Goal: Find specific page/section: Find specific page/section

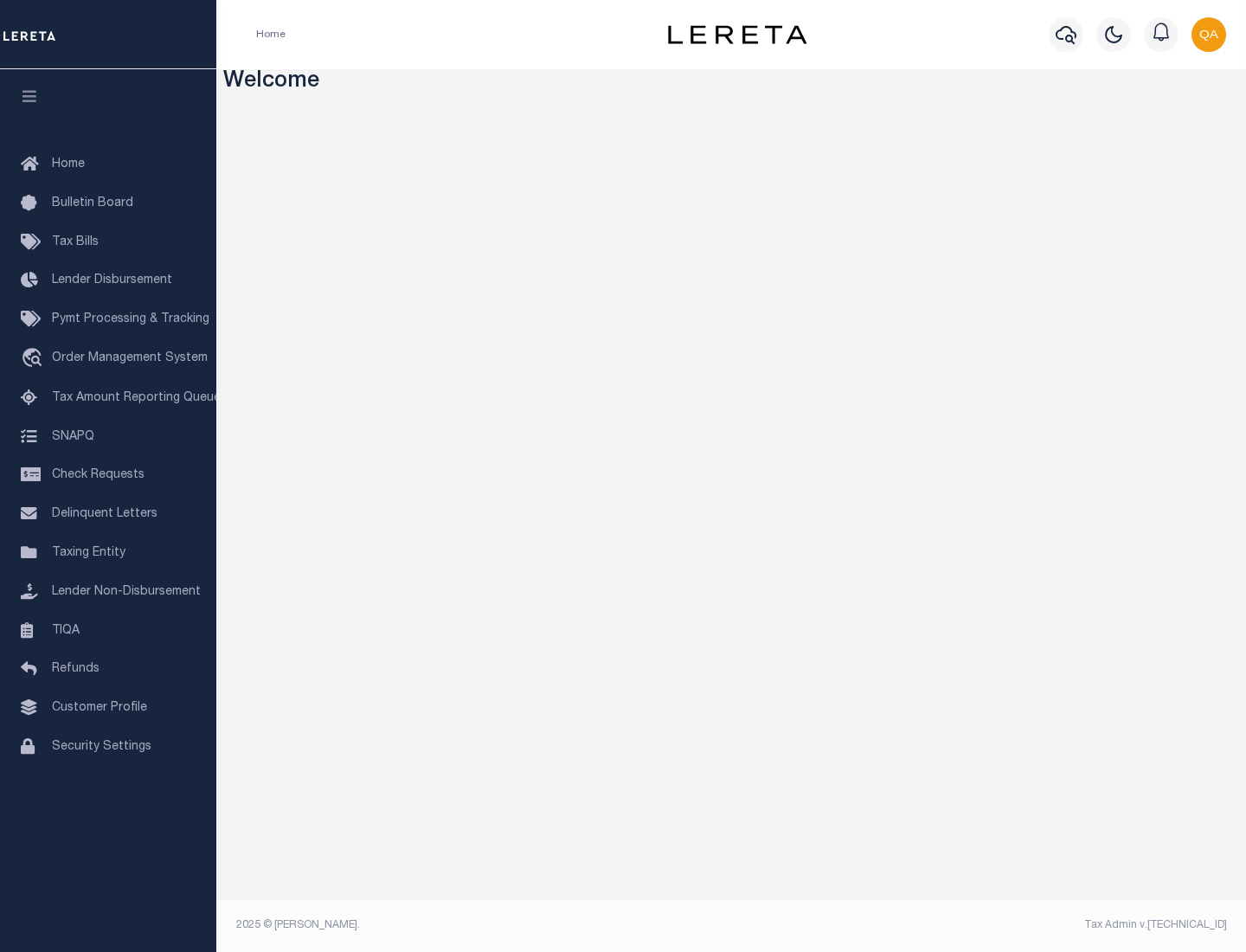
click at [108, 476] on span "Check Requests" at bounding box center [98, 475] width 93 height 13
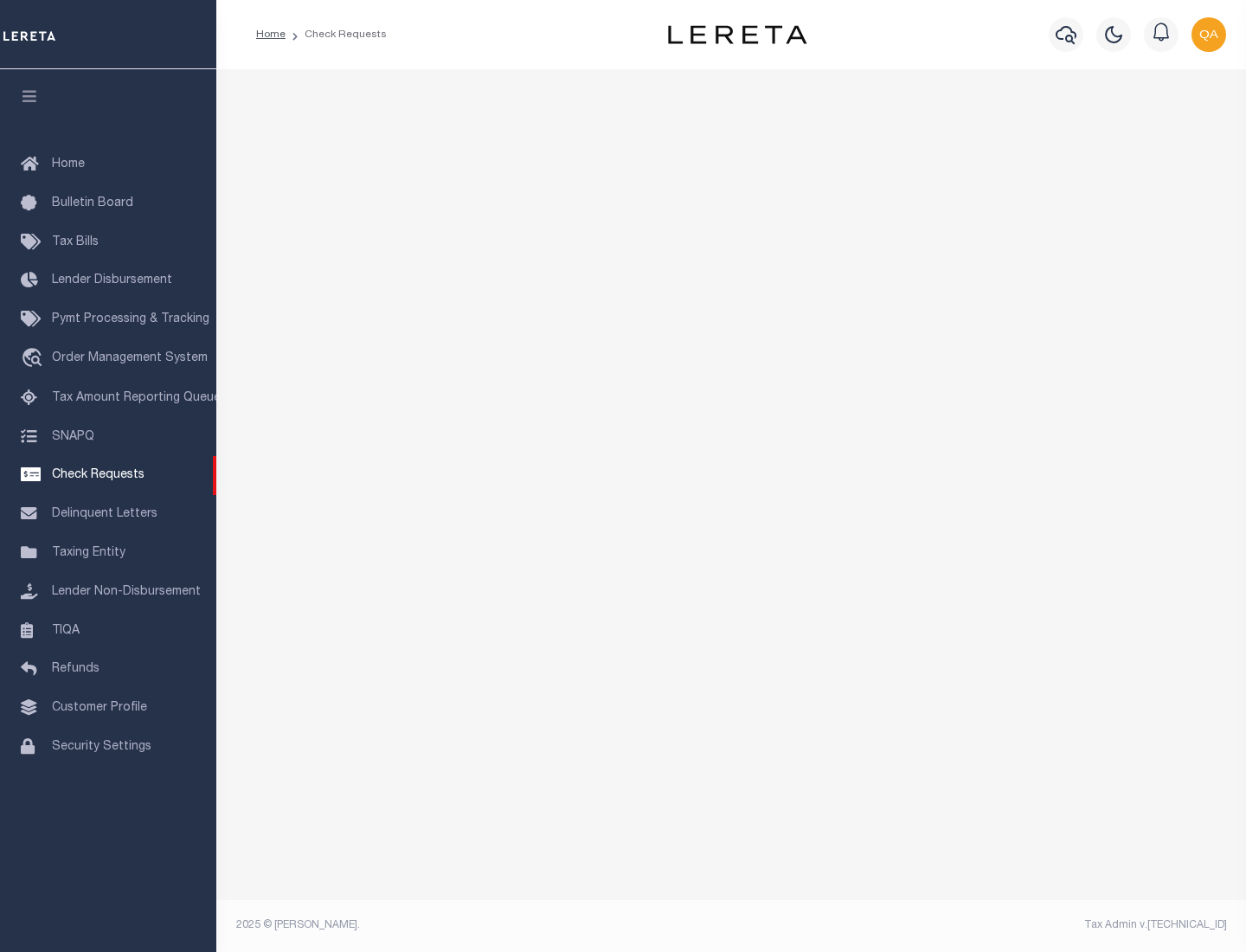
select select "50"
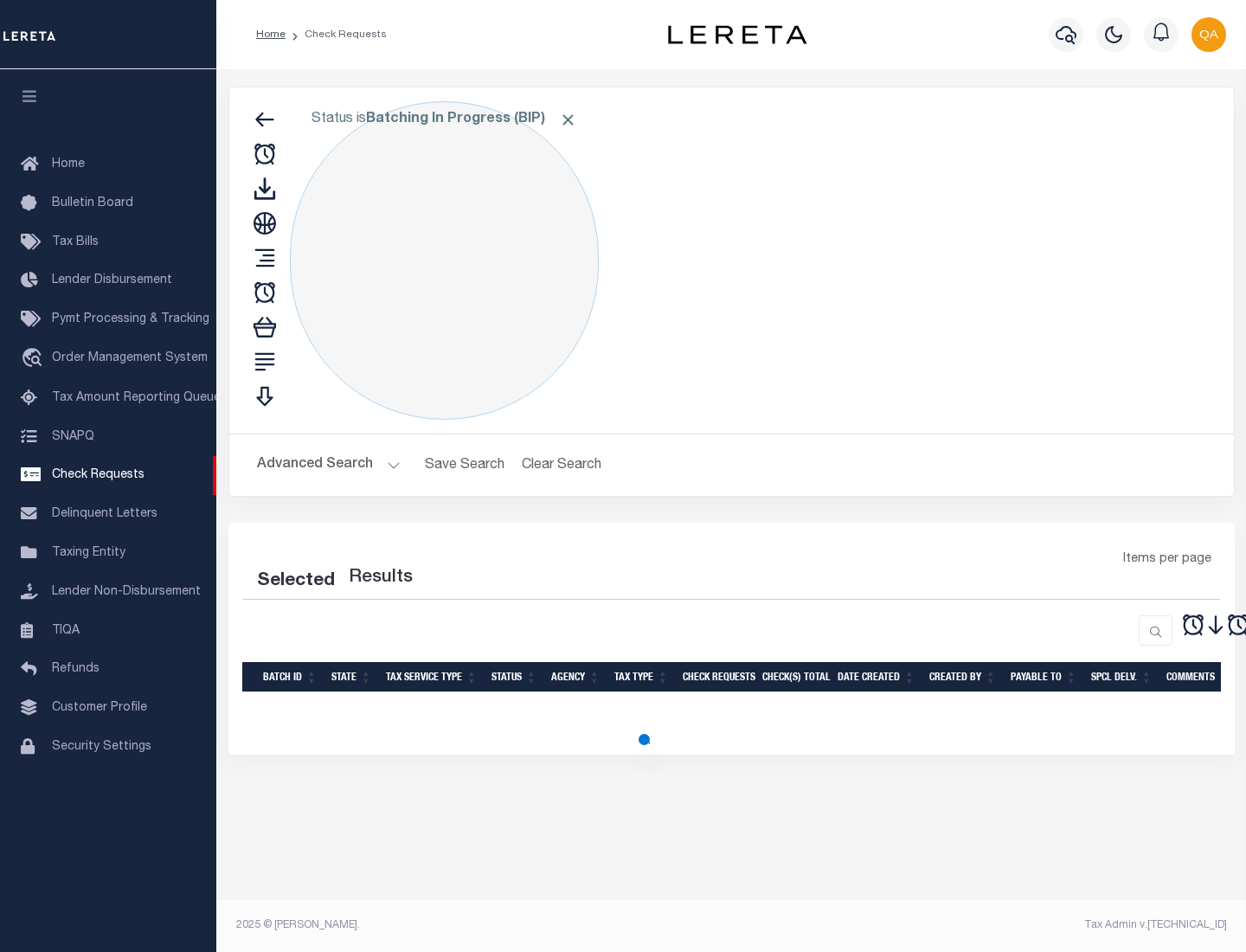
select select "50"
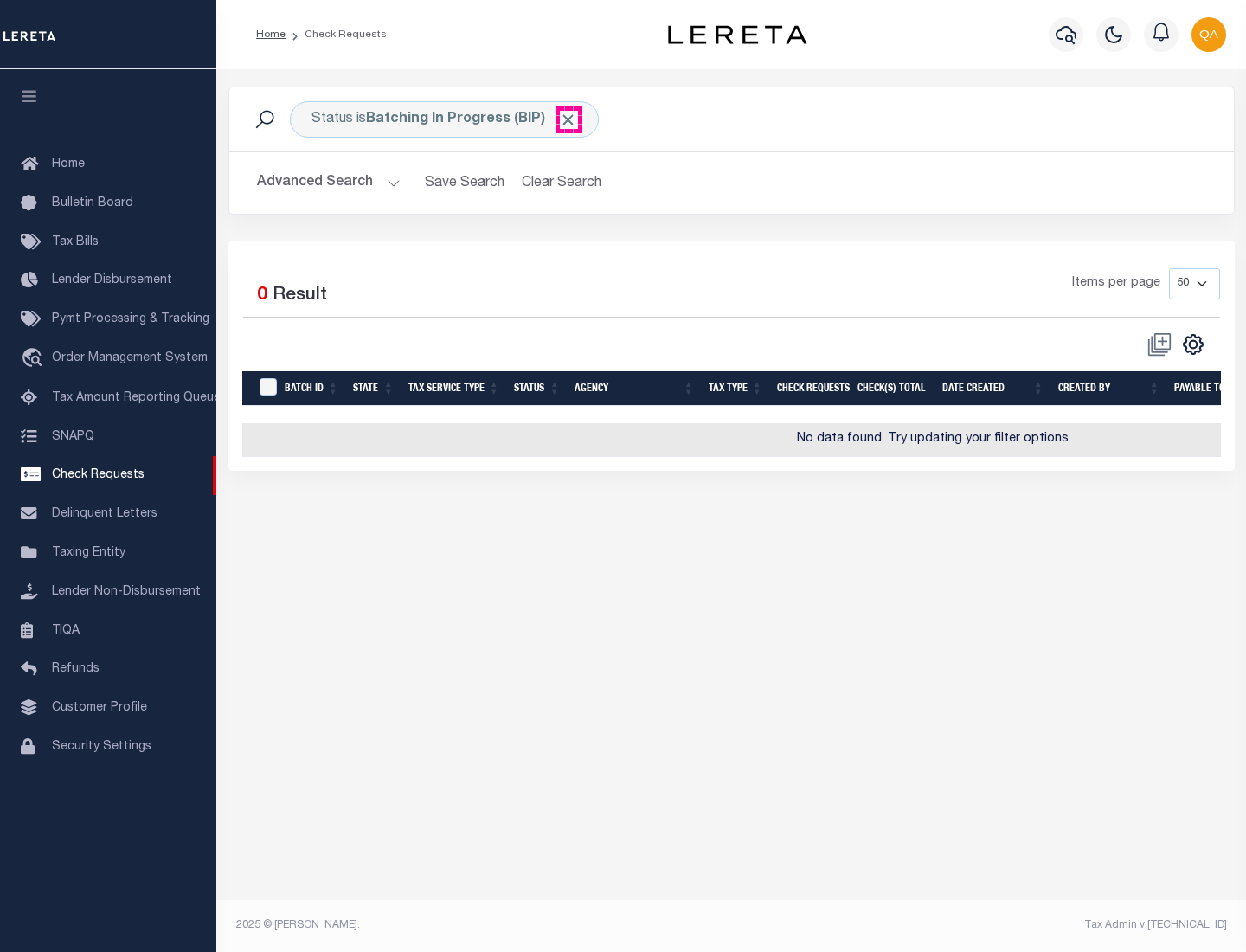
click at [569, 120] on span "Click to Remove" at bounding box center [568, 120] width 18 height 18
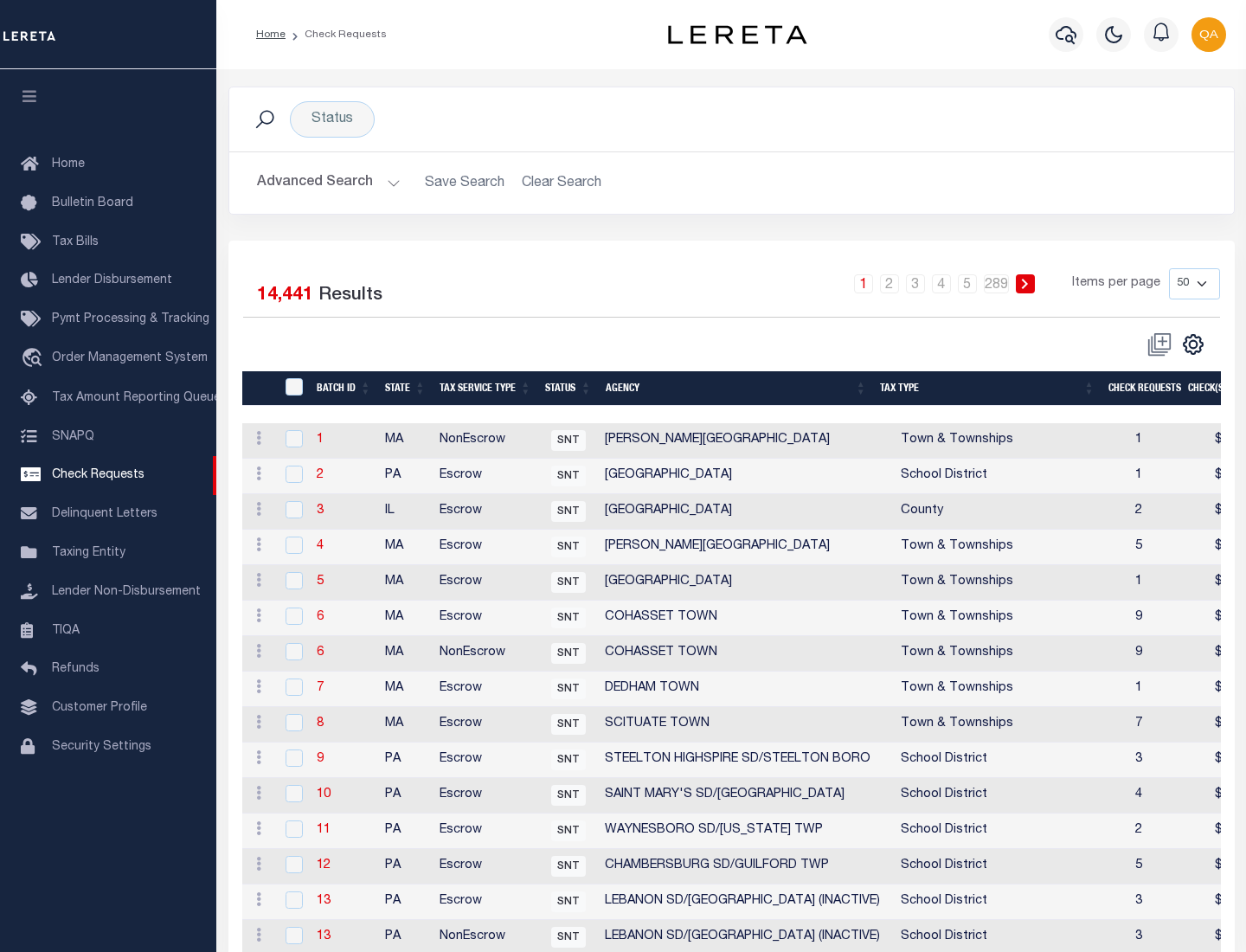
scroll to position [834, 0]
